Goal: Task Accomplishment & Management: Use online tool/utility

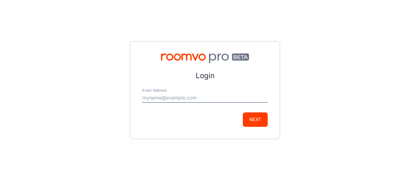
click at [158, 97] on input "Email Address" at bounding box center [204, 98] width 125 height 10
type input "[EMAIL_ADDRESS][DOMAIN_NAME]"
click at [256, 124] on button "Next" at bounding box center [255, 119] width 25 height 14
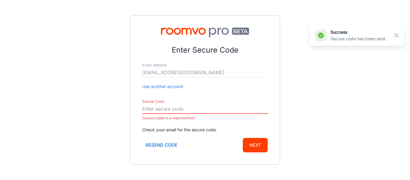
paste input "238021"
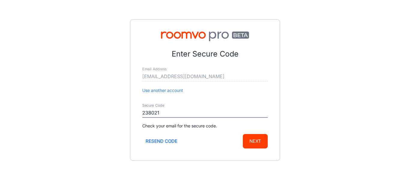
type input "238021"
click at [254, 146] on button "Next" at bounding box center [255, 141] width 25 height 14
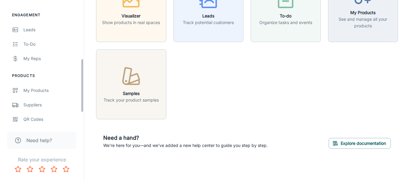
scroll to position [136, 0]
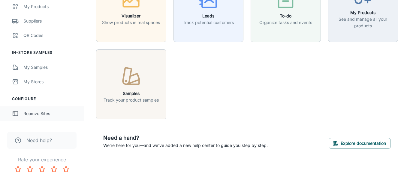
click at [26, 115] on div "Roomvo Sites" at bounding box center [50, 113] width 54 height 7
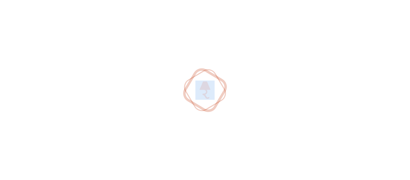
click at [26, 115] on div at bounding box center [205, 90] width 410 height 180
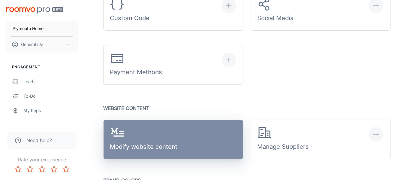
scroll to position [334, 0]
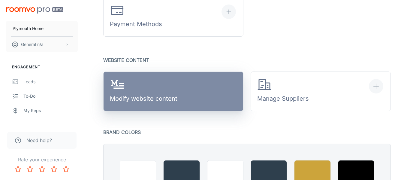
click at [185, 101] on link "Modify website content" at bounding box center [173, 91] width 140 height 40
click at [172, 88] on div "Modify website content" at bounding box center [144, 91] width 68 height 28
